Goal: Task Accomplishment & Management: Manage account settings

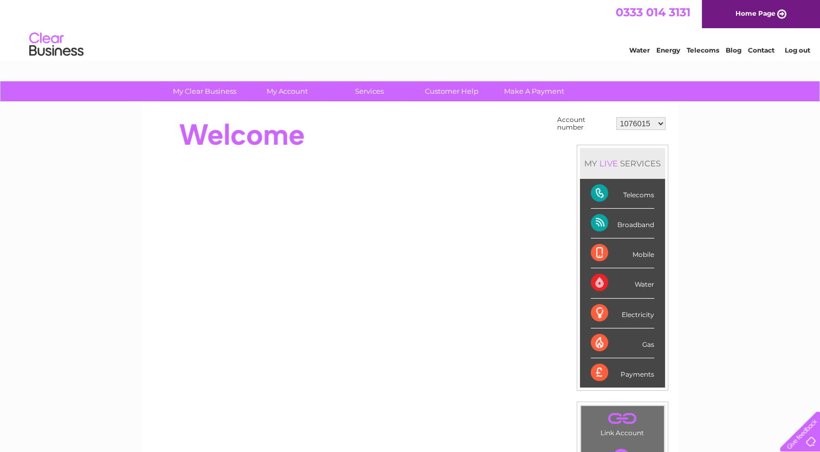
click at [643, 124] on select "1076015 30264369" at bounding box center [640, 123] width 49 height 13
select select "30264369"
click at [616, 117] on select "1076015 30264369" at bounding box center [640, 123] width 49 height 13
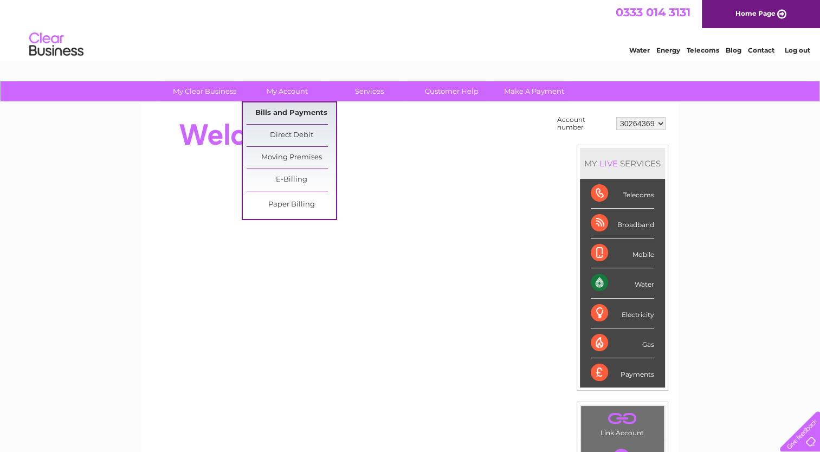
click at [295, 109] on link "Bills and Payments" at bounding box center [291, 113] width 89 height 22
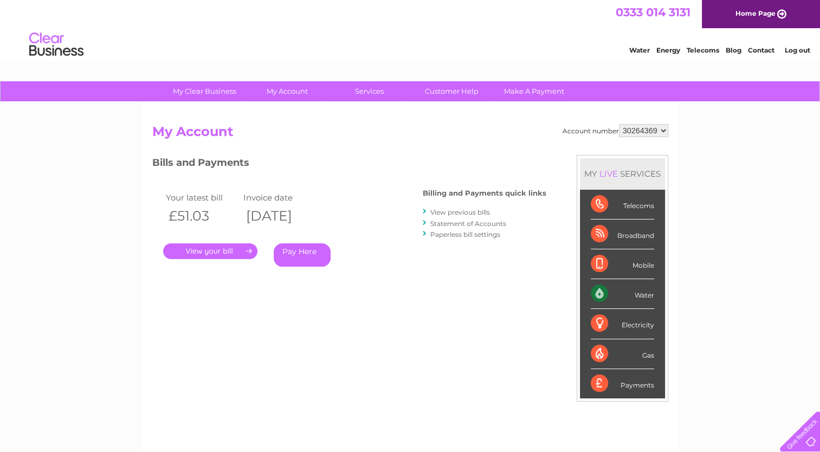
click at [458, 211] on link "View previous bills" at bounding box center [460, 212] width 60 height 8
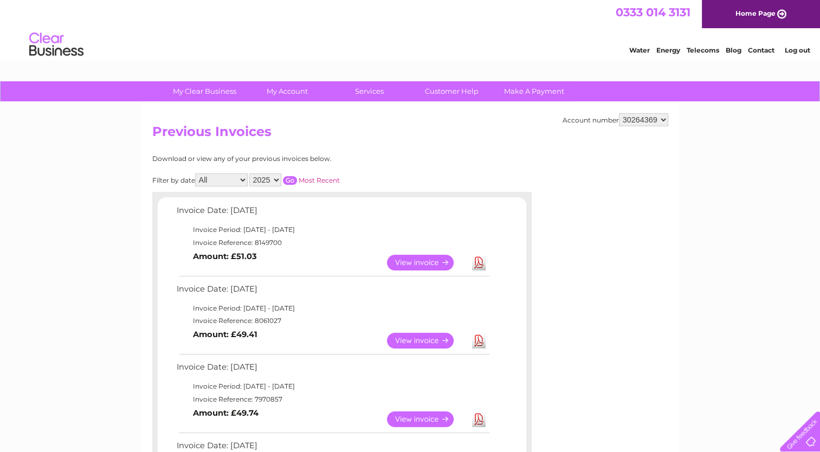
click at [421, 267] on link "View" at bounding box center [427, 263] width 80 height 16
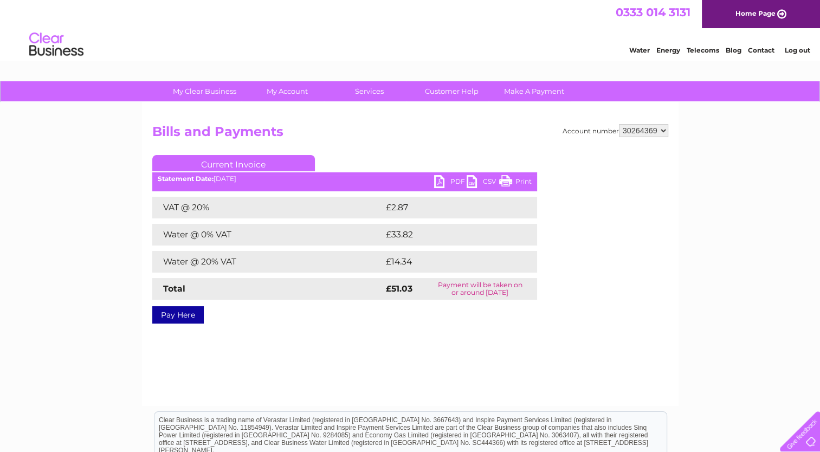
click at [458, 177] on link "PDF" at bounding box center [450, 183] width 33 height 16
